Goal: Use online tool/utility: Utilize a website feature to perform a specific function

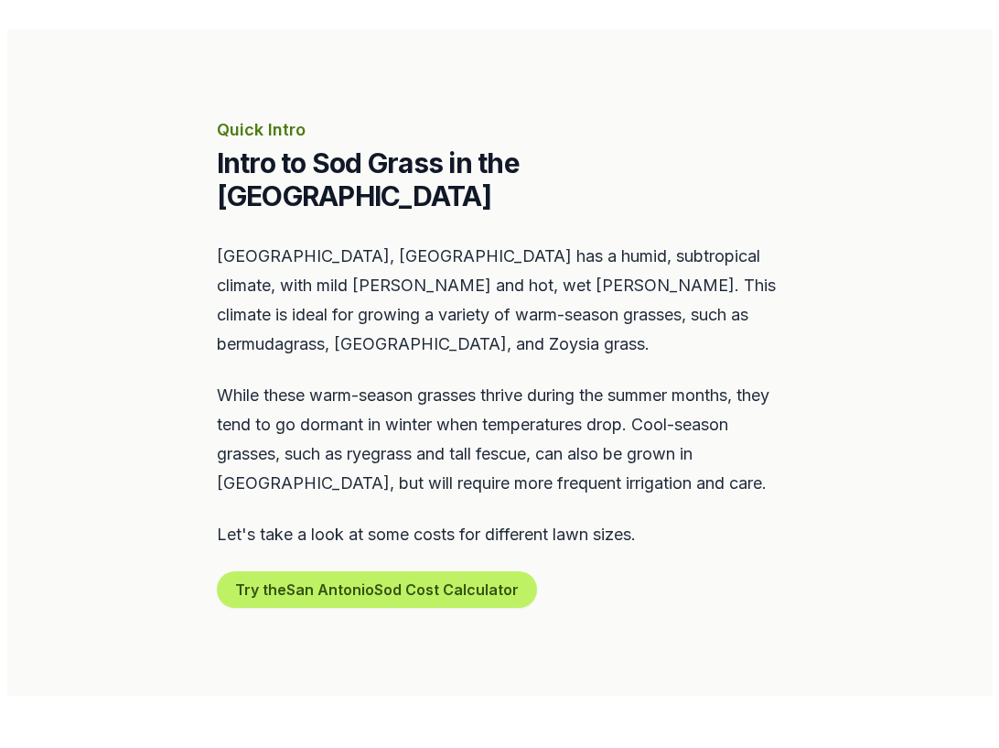
scroll to position [690, 0]
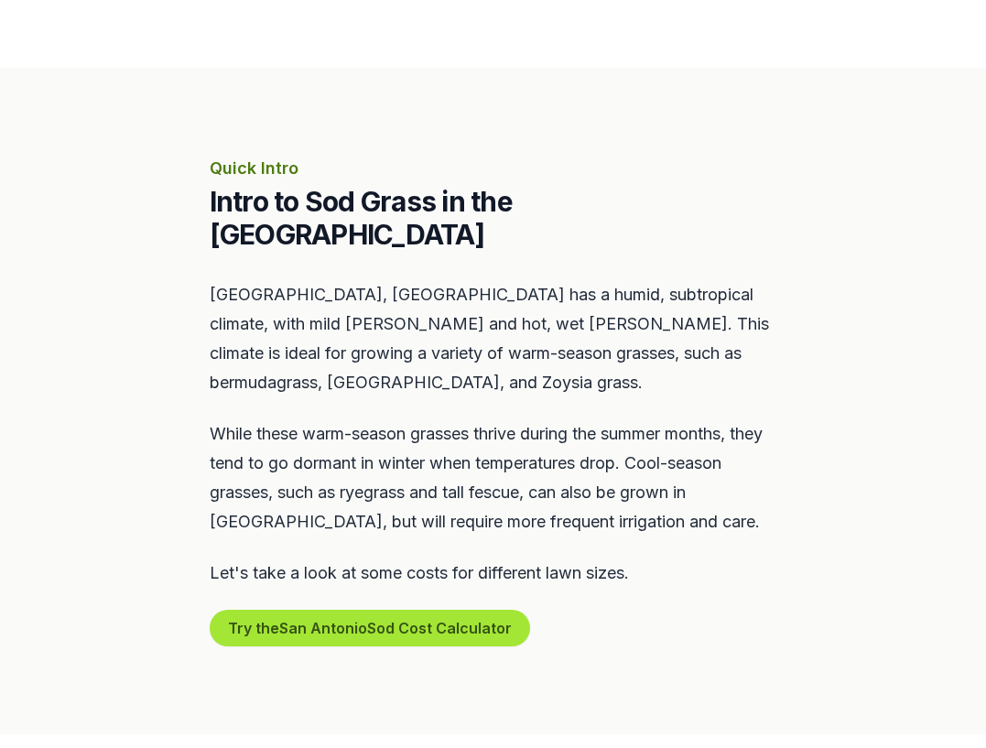
click at [396, 609] on button "Try the San Antonio Sod Cost Calculator" at bounding box center [370, 627] width 320 height 37
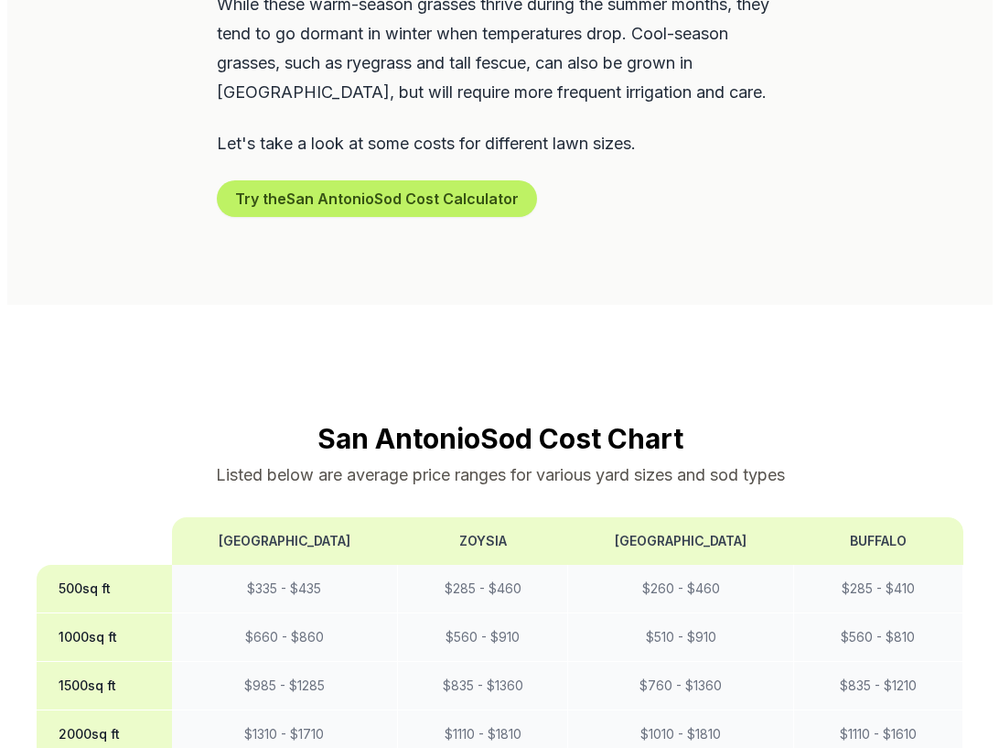
scroll to position [1132, 0]
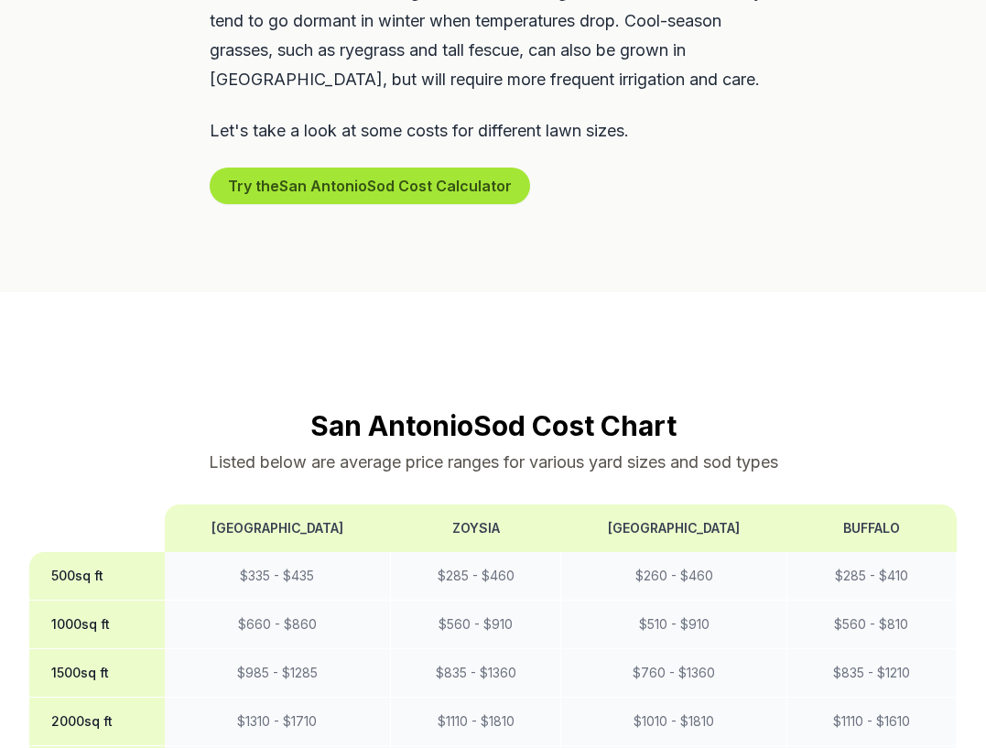
click at [435, 167] on button "Try the San Antonio Sod Cost Calculator" at bounding box center [370, 185] width 320 height 37
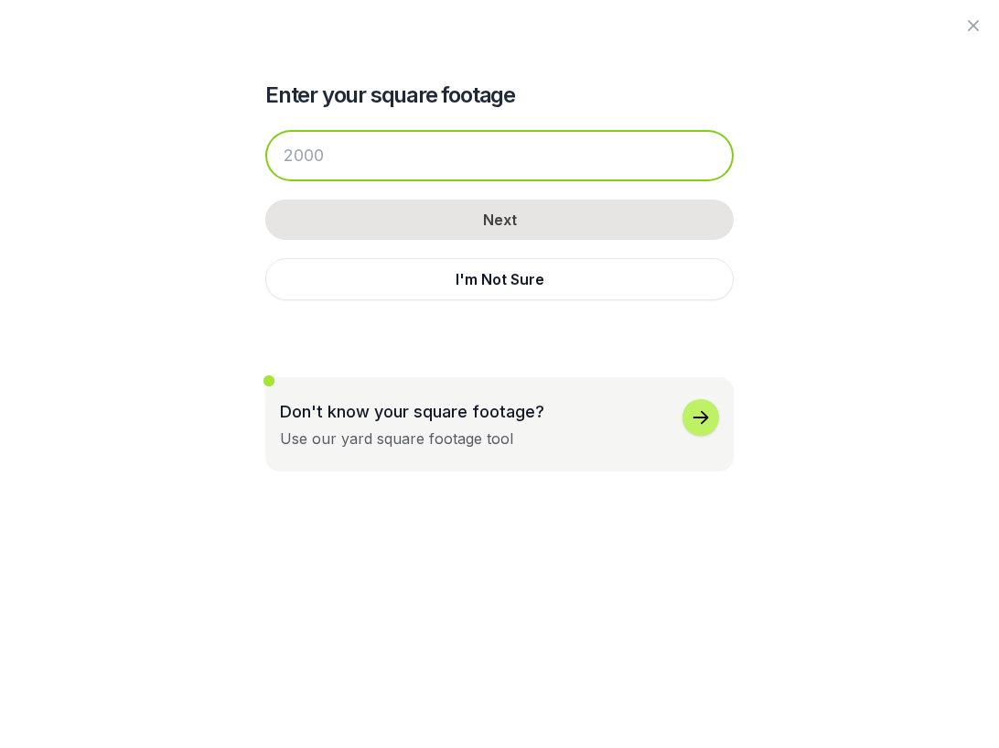
click at [416, 164] on input "number" at bounding box center [499, 155] width 469 height 51
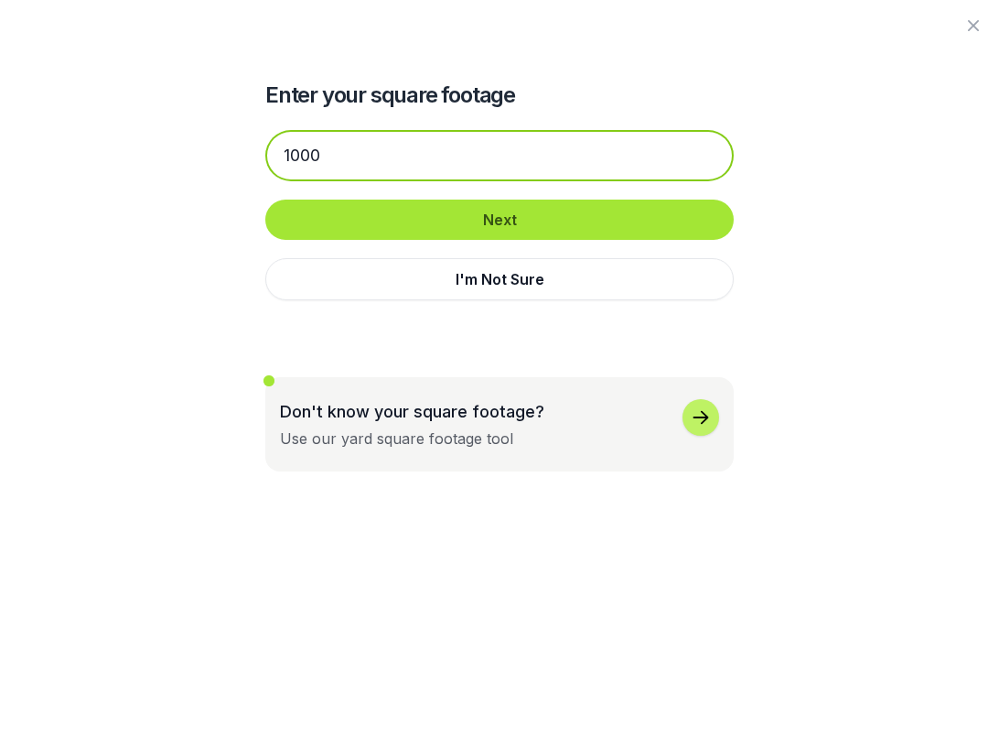
type input "1000"
click at [512, 223] on button "Next" at bounding box center [499, 219] width 469 height 40
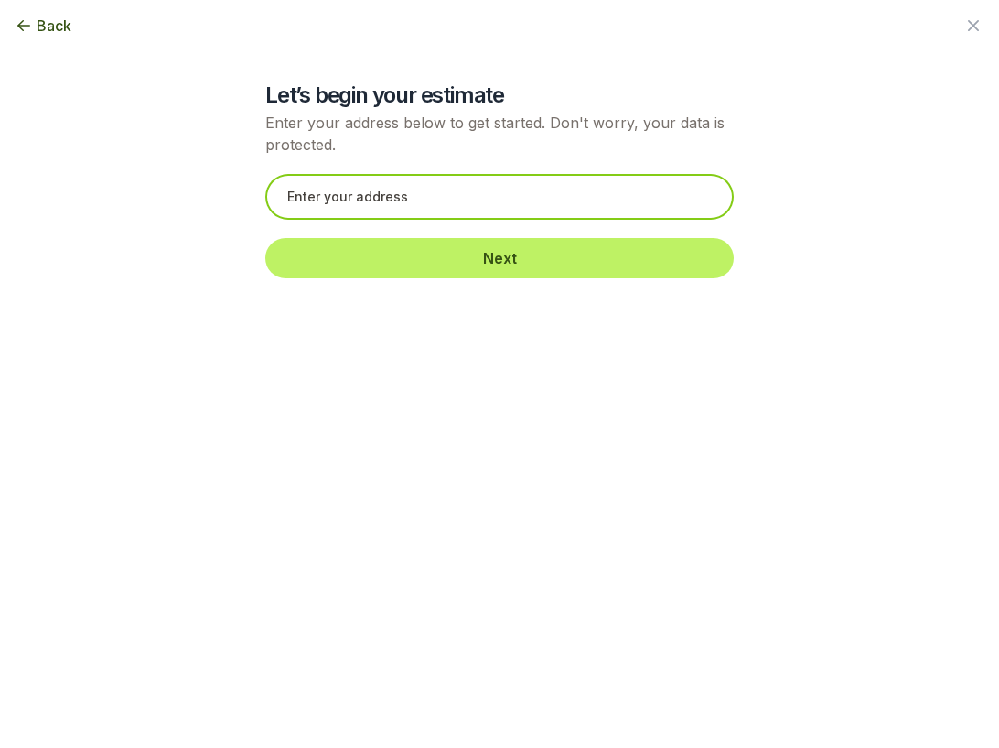
click at [308, 188] on input "text" at bounding box center [499, 197] width 469 height 46
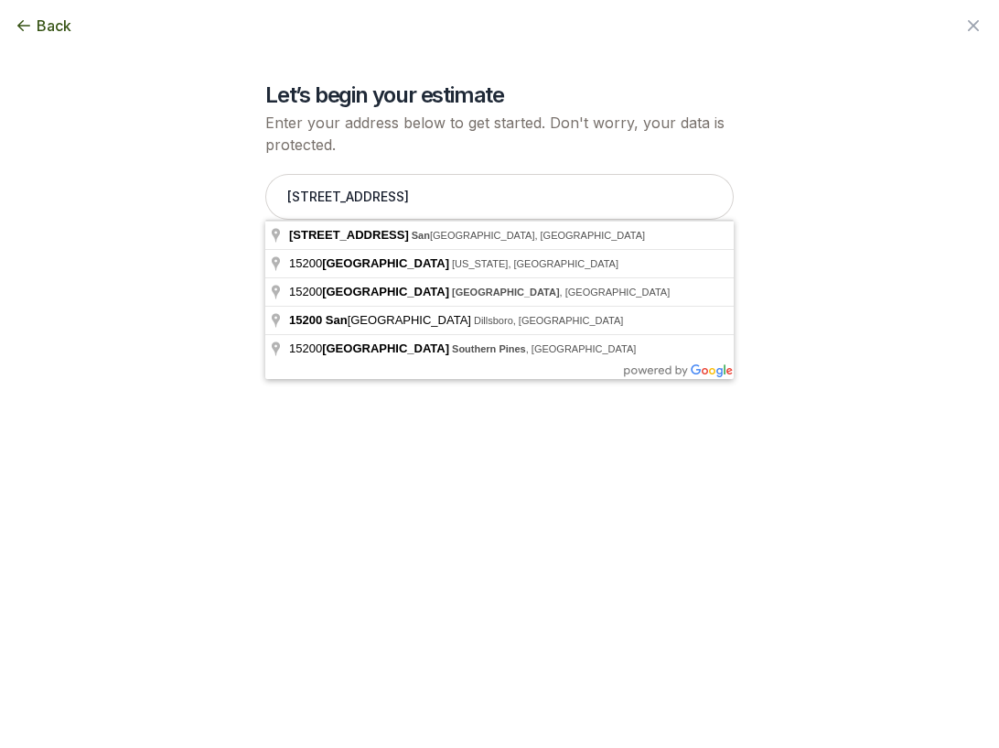
type input "[STREET_ADDRESS]"
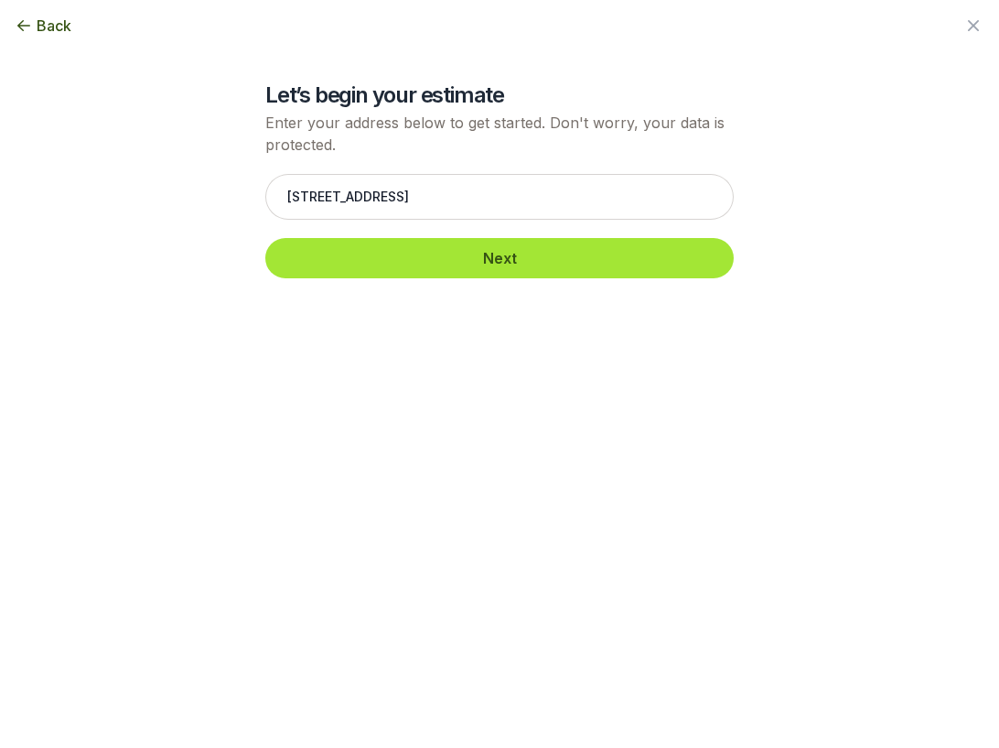
click at [504, 263] on button "Next" at bounding box center [499, 258] width 469 height 40
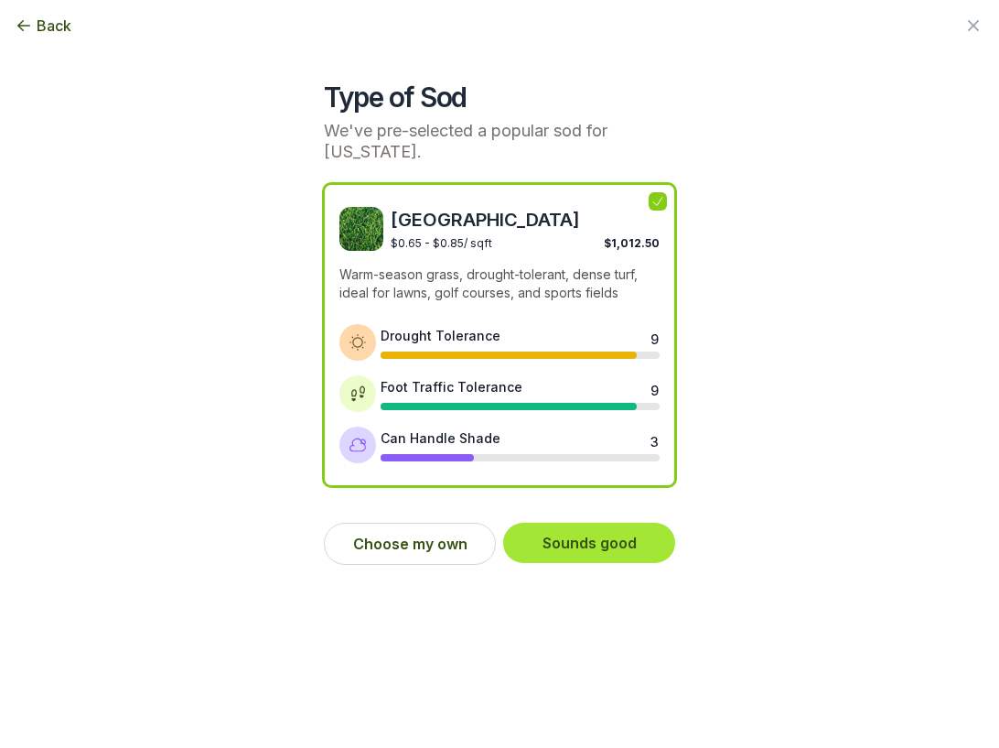
click at [589, 523] on button "Sounds good" at bounding box center [589, 543] width 172 height 40
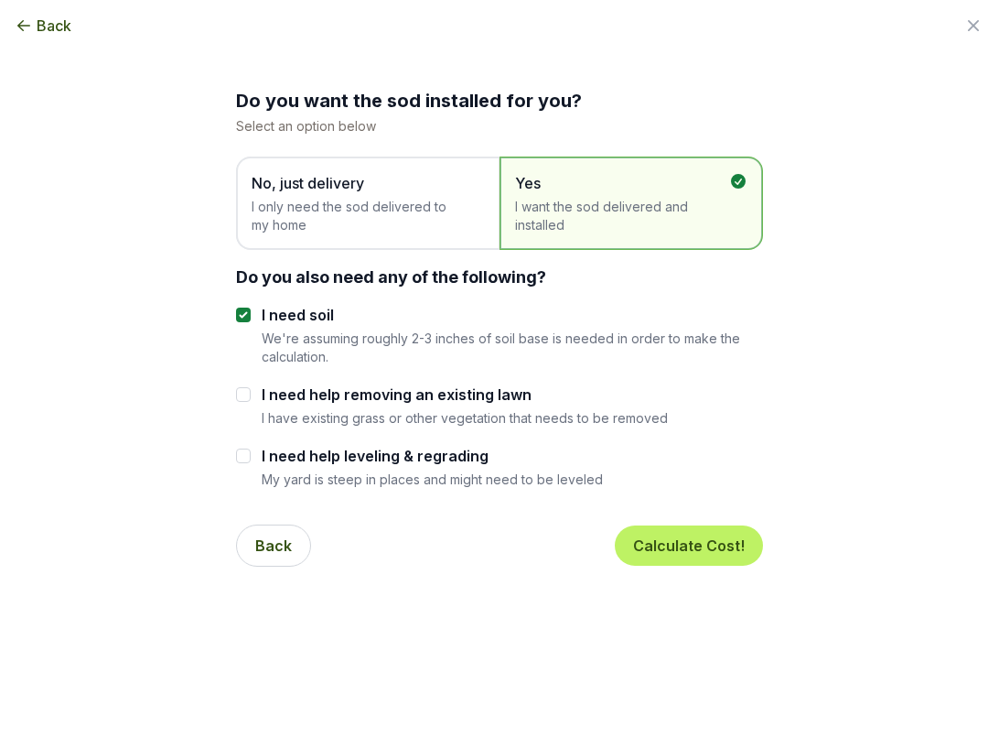
click at [243, 389] on input "I need help removing an existing lawn" at bounding box center [243, 394] width 15 height 15
checkbox input "true"
click at [248, 457] on input "I need help leveling & regrading" at bounding box center [243, 455] width 15 height 15
checkbox input "true"
click at [680, 544] on button "Calculate Cost!" at bounding box center [689, 545] width 148 height 40
